Goal: Information Seeking & Learning: Learn about a topic

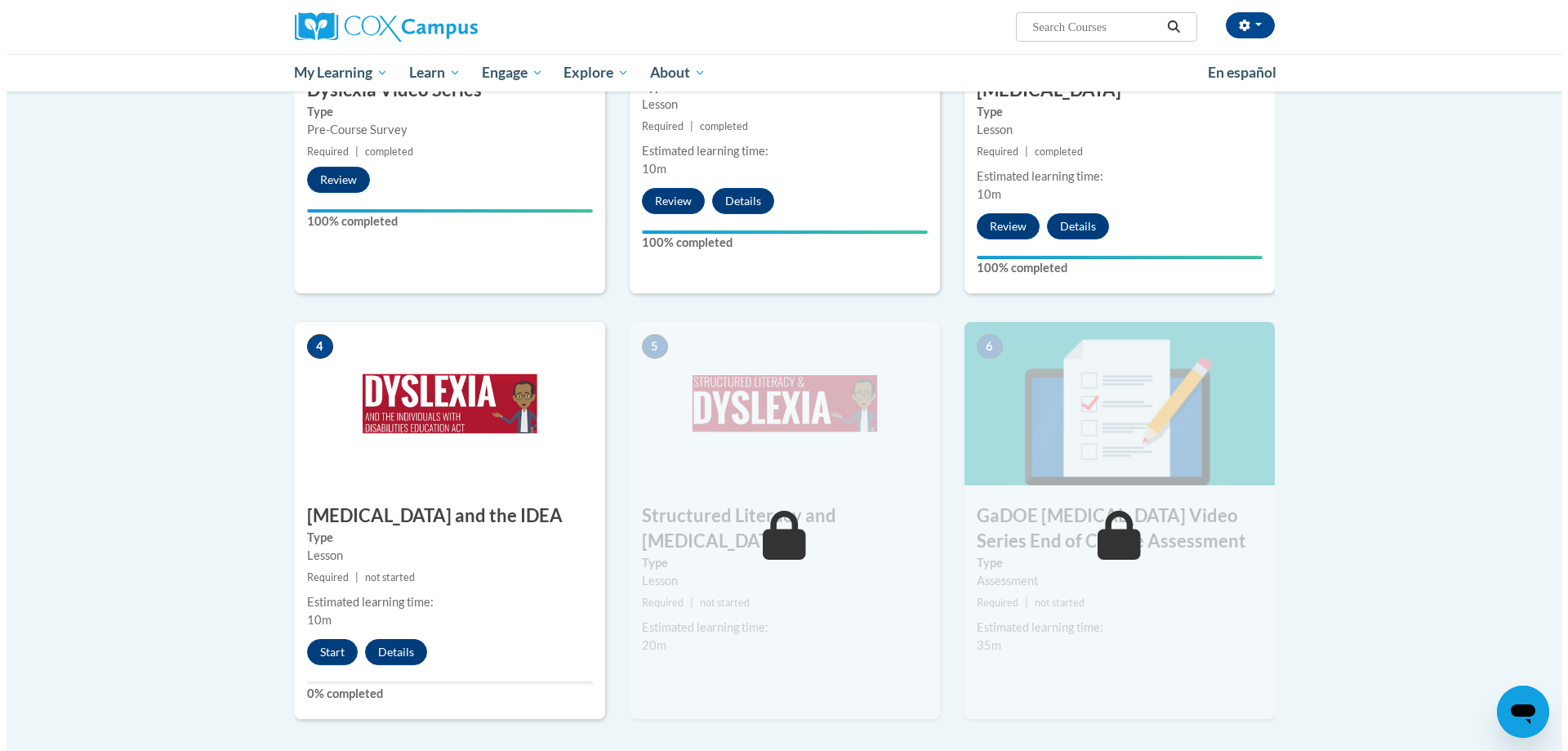
scroll to position [660, 0]
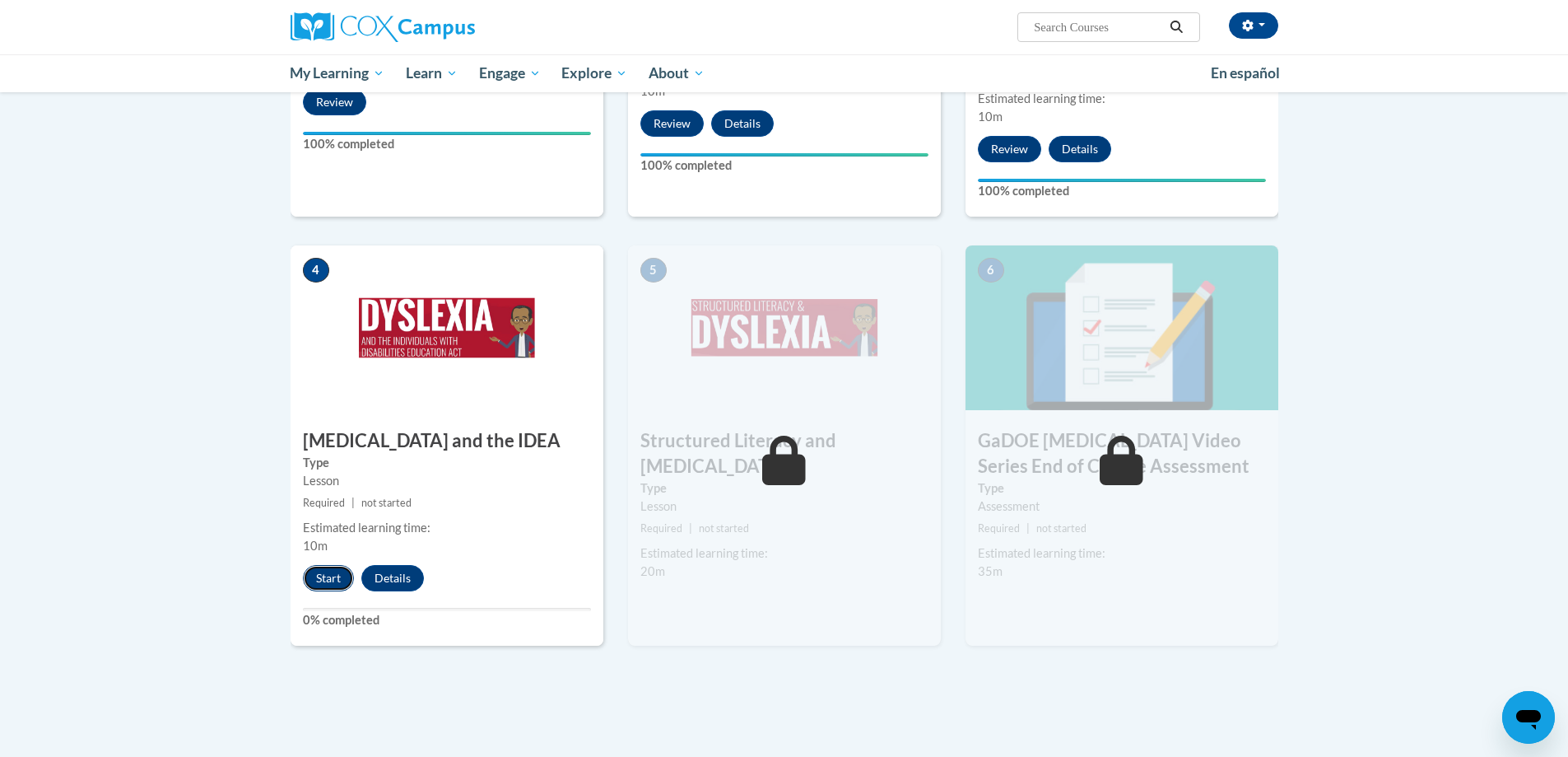
click at [321, 580] on button "Start" at bounding box center [328, 578] width 51 height 26
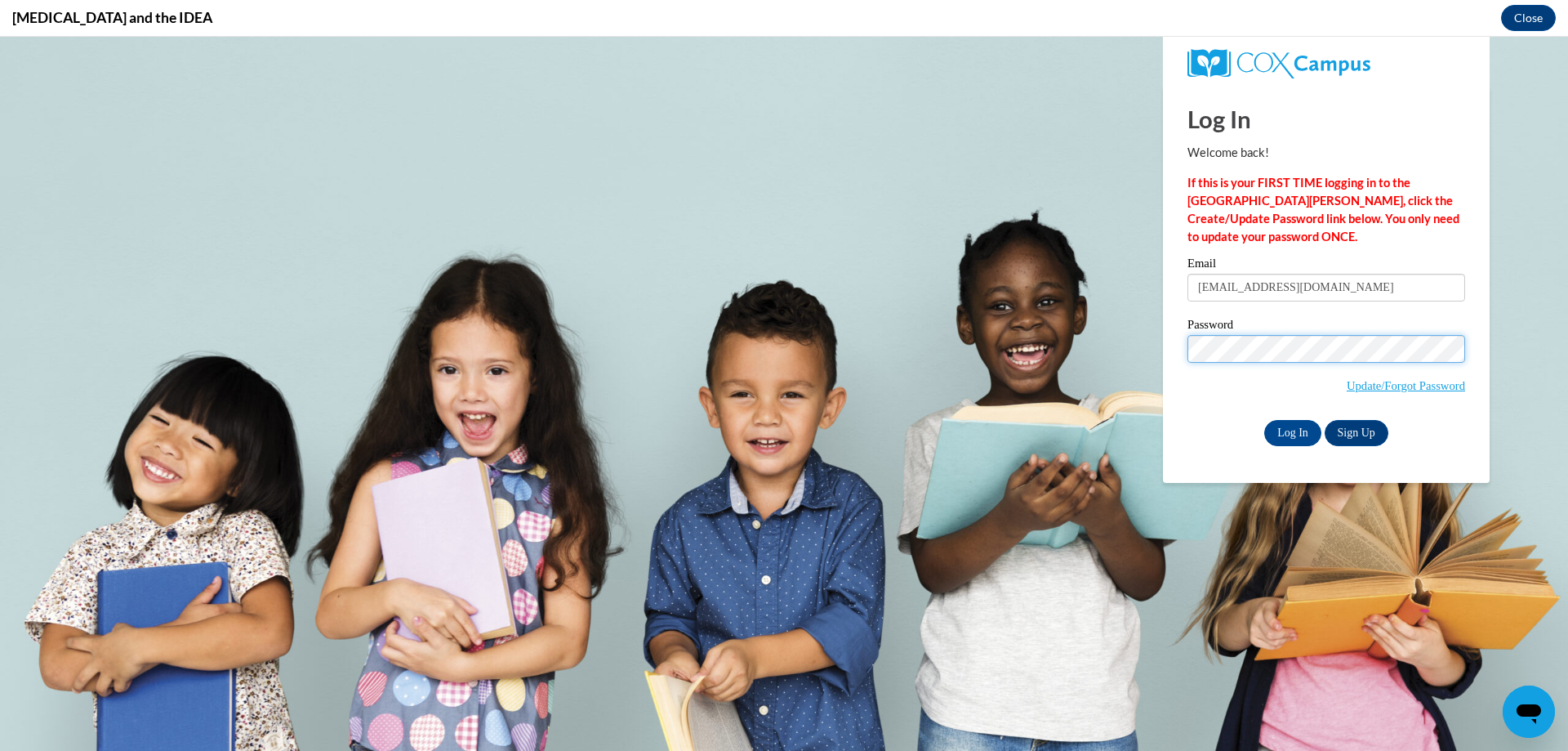
scroll to position [0, 0]
click at [1284, 435] on input "Log In" at bounding box center [1293, 432] width 57 height 26
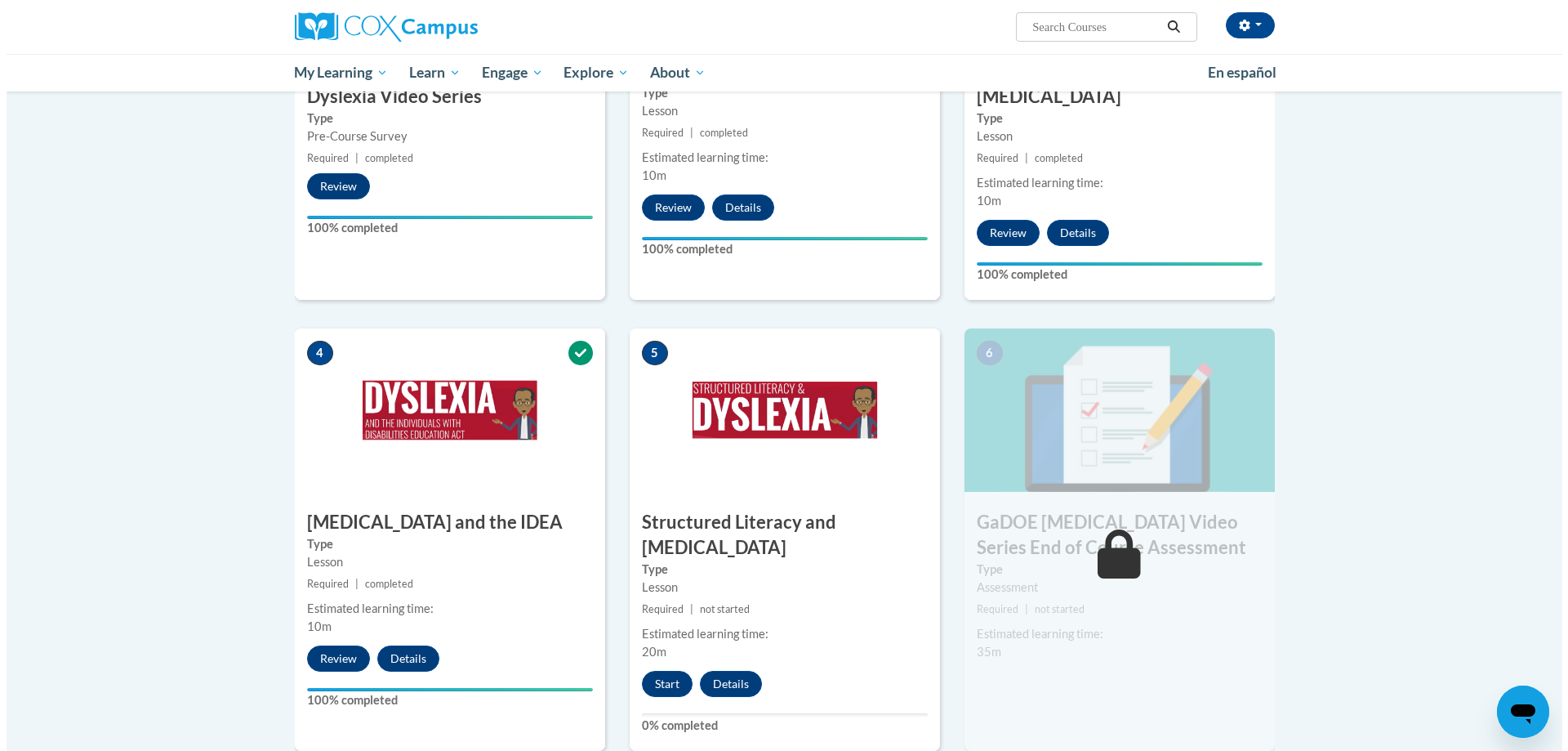
scroll to position [795, 0]
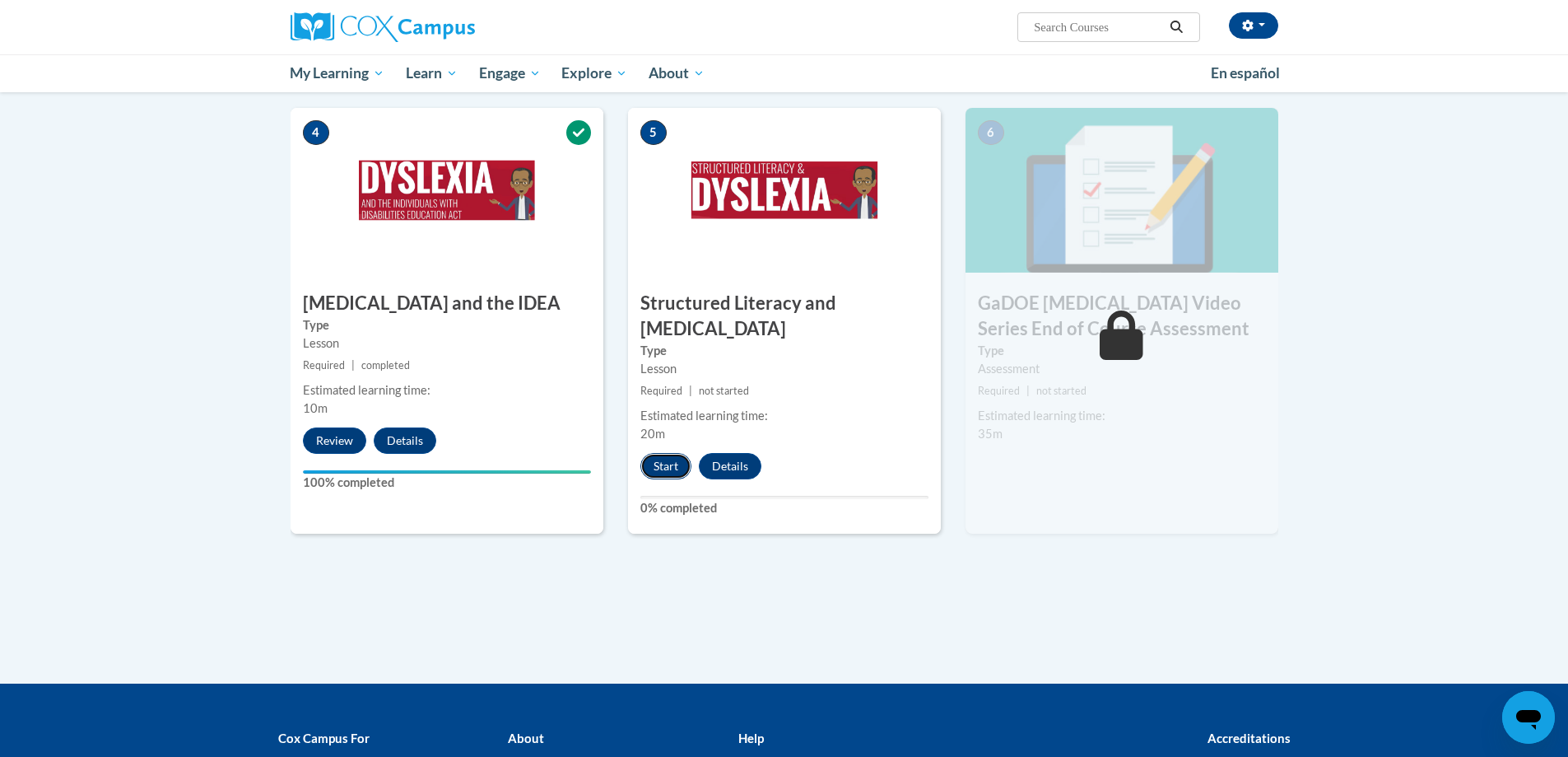
click at [666, 453] on button "Start" at bounding box center [666, 465] width 51 height 26
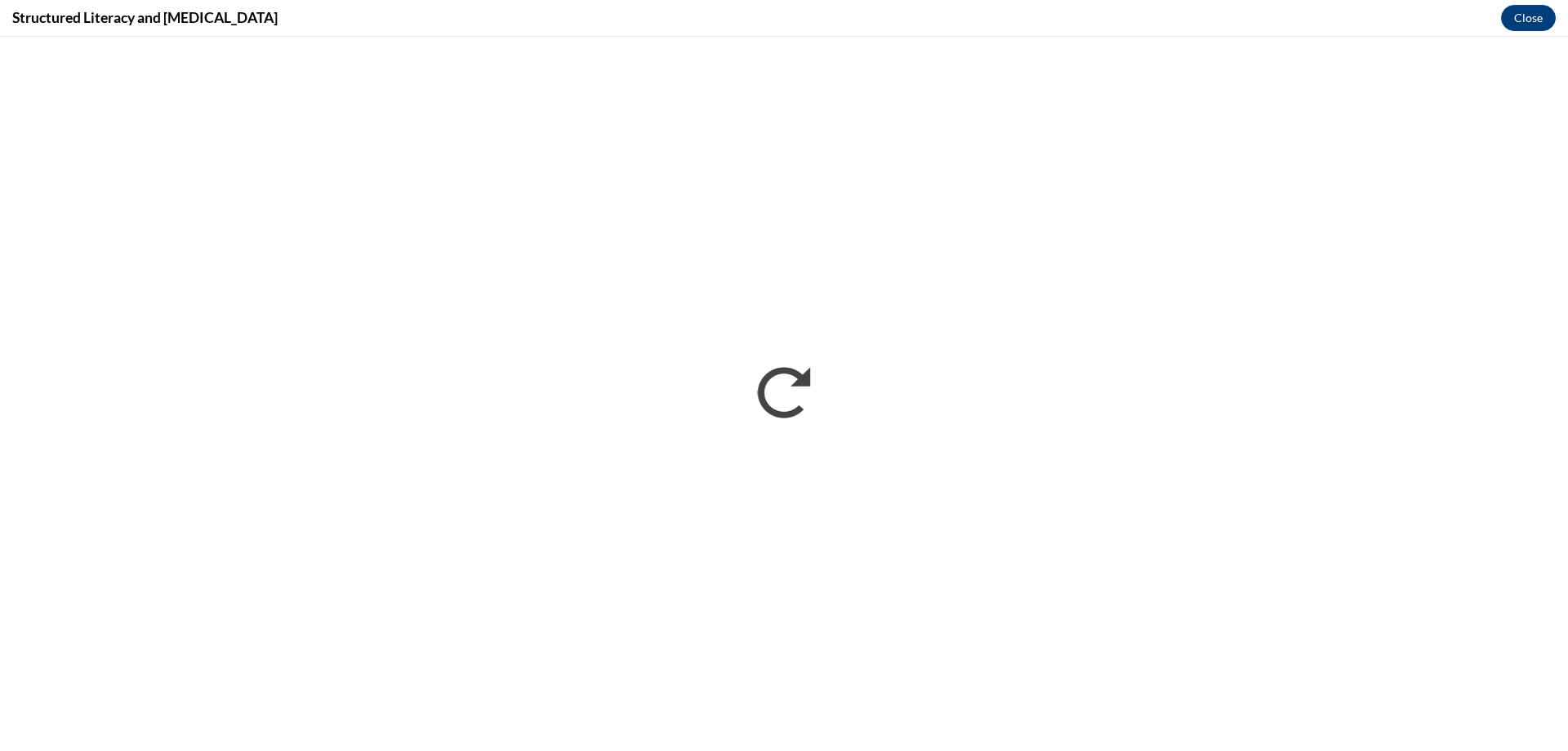
scroll to position [0, 0]
